Goal: Transaction & Acquisition: Purchase product/service

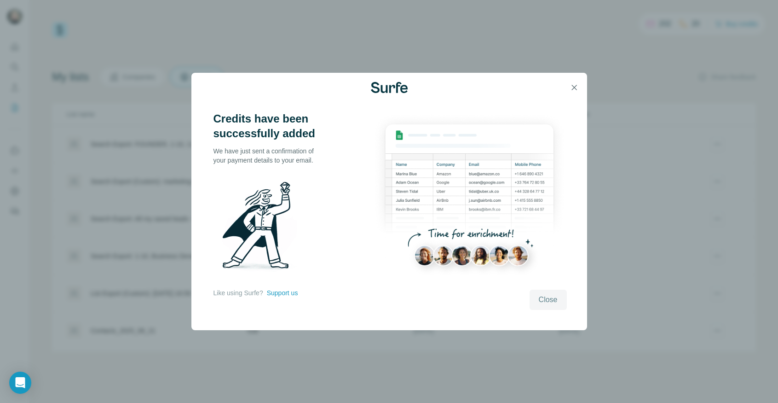
click at [539, 302] on span "Close" at bounding box center [548, 299] width 19 height 11
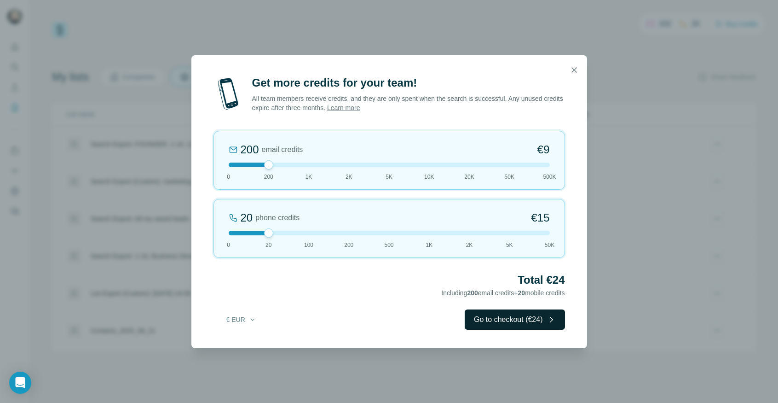
click at [483, 322] on button "Go to checkout (€24)" at bounding box center [515, 319] width 100 height 20
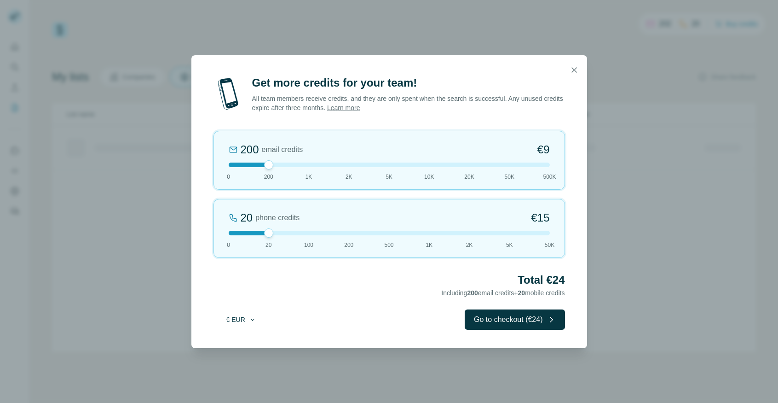
click at [248, 319] on button "€ EUR" at bounding box center [241, 319] width 43 height 17
click at [248, 336] on div "$ USD" at bounding box center [259, 340] width 77 height 9
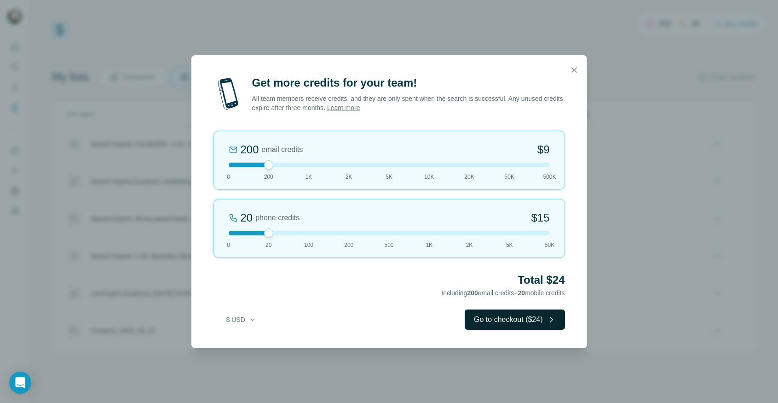
click at [473, 319] on button "Go to checkout ($24)" at bounding box center [515, 319] width 100 height 20
click at [476, 320] on button "Go to checkout (€24)" at bounding box center [515, 319] width 100 height 20
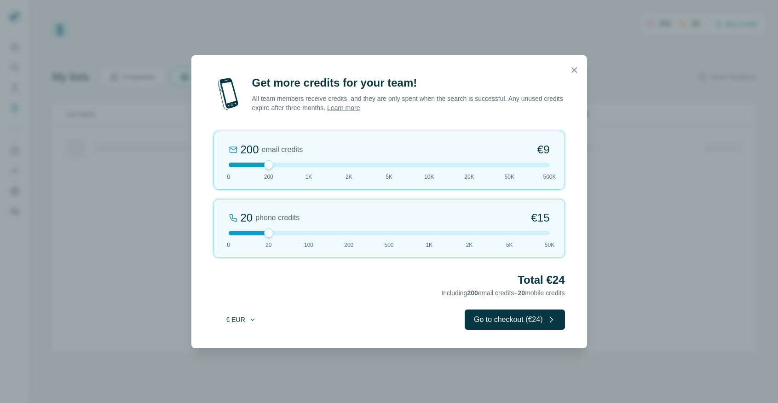
click at [243, 319] on button "€ EUR" at bounding box center [241, 319] width 43 height 17
click at [243, 337] on div "$ USD" at bounding box center [259, 340] width 77 height 9
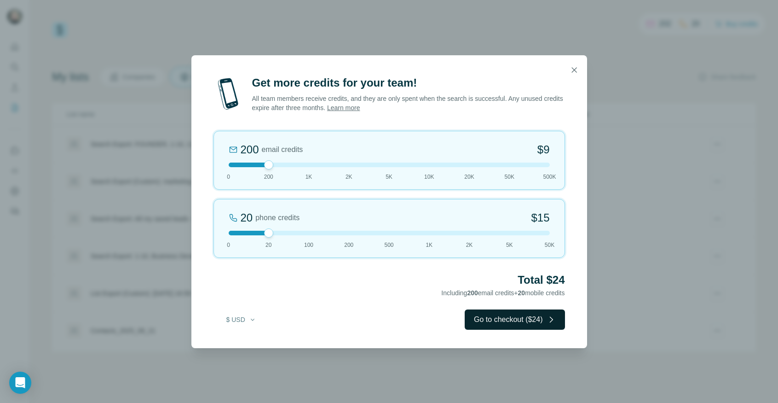
click at [475, 321] on button "Go to checkout ($24)" at bounding box center [515, 319] width 100 height 20
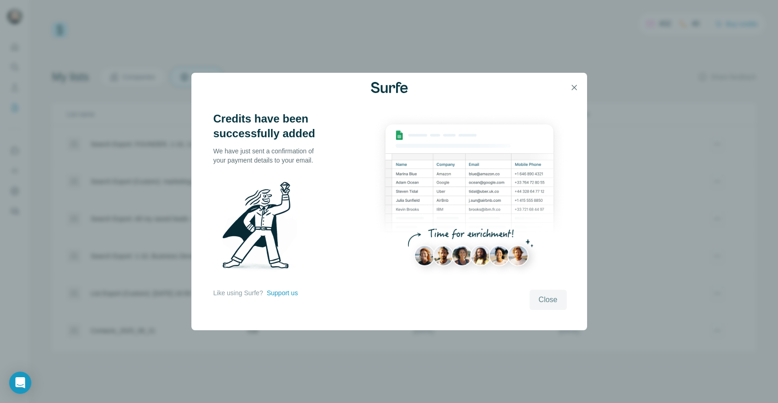
click at [542, 301] on span "Close" at bounding box center [548, 299] width 19 height 11
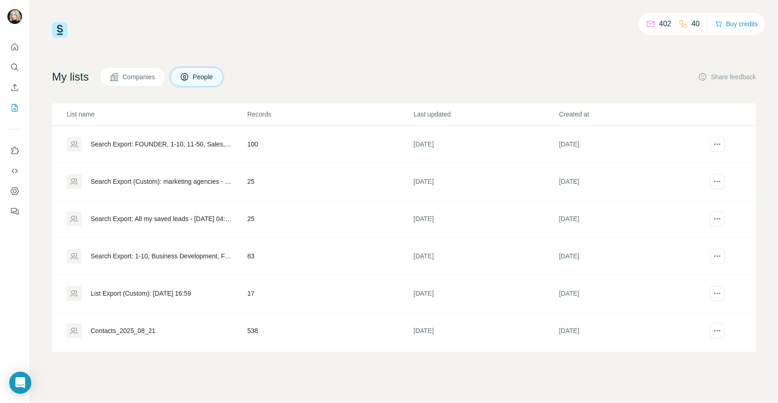
click at [306, 196] on td "25" at bounding box center [330, 181] width 166 height 37
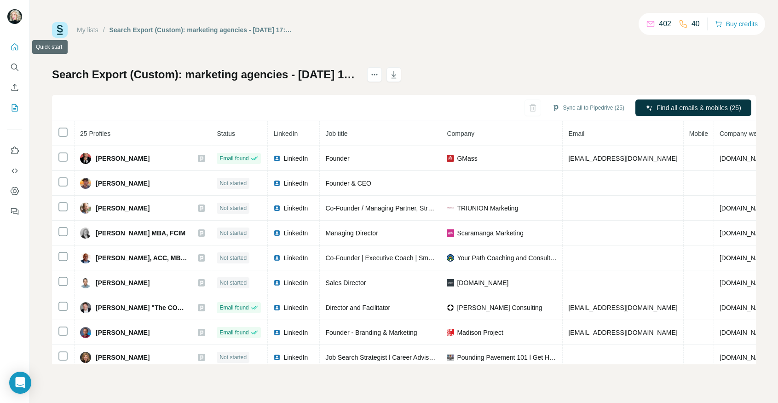
click at [14, 45] on icon "Quick start" at bounding box center [14, 46] width 9 height 9
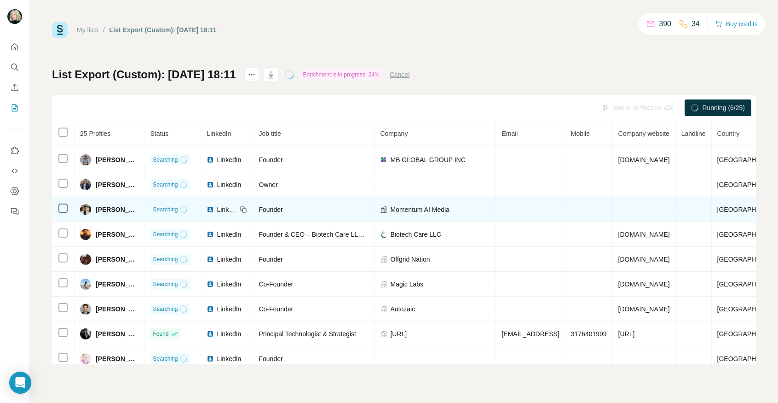
scroll to position [30, 0]
